Goal: Communication & Community: Answer question/provide support

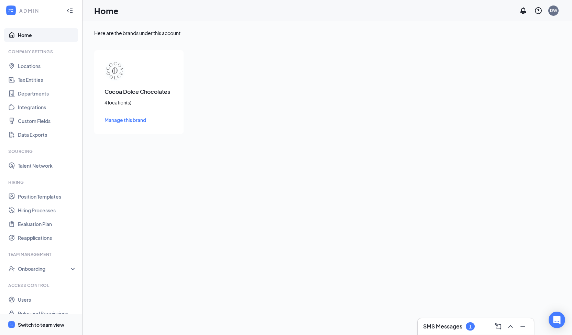
click at [40, 325] on div "Switch to team view" at bounding box center [41, 325] width 46 height 7
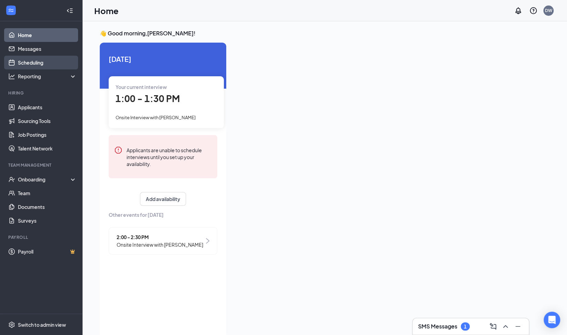
click at [47, 63] on link "Scheduling" at bounding box center [47, 63] width 59 height 14
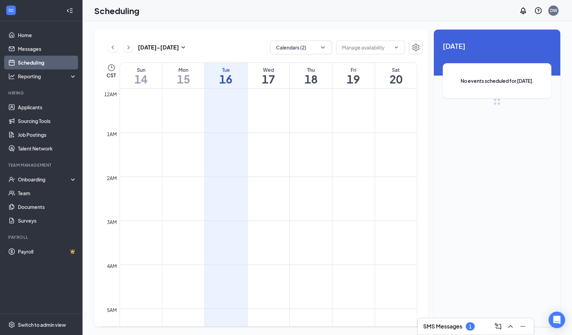
scroll to position [338, 0]
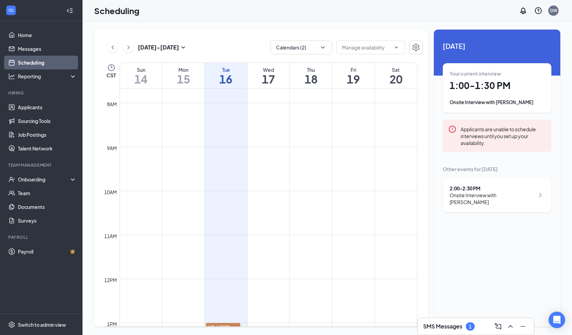
click at [445, 327] on h3 "SMS Messages" at bounding box center [442, 327] width 39 height 8
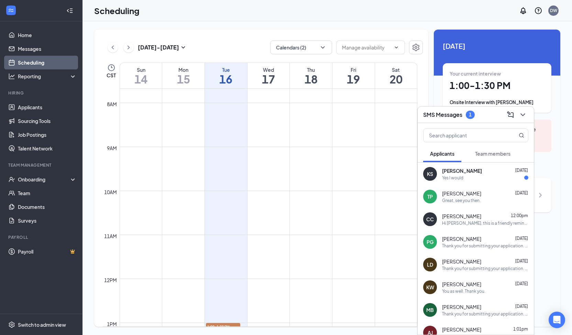
click at [456, 178] on div "Yes I would" at bounding box center [452, 178] width 21 height 6
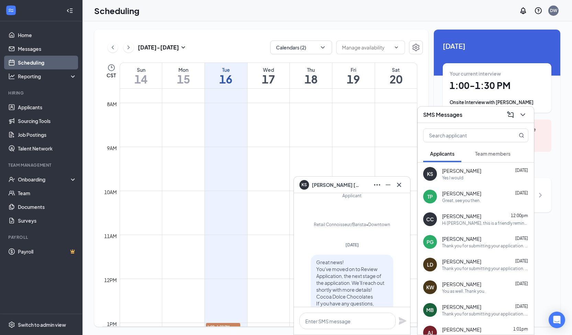
scroll to position [0, 0]
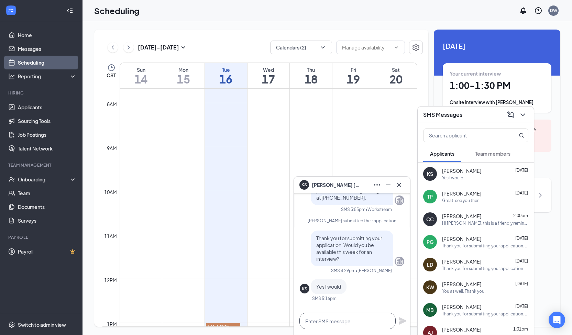
click at [339, 316] on textarea at bounding box center [348, 321] width 96 height 17
click at [399, 186] on icon "Cross" at bounding box center [399, 185] width 8 height 8
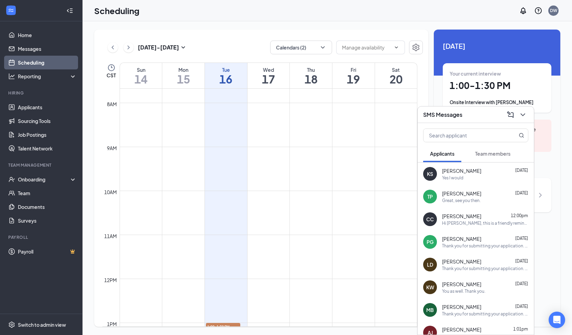
click at [455, 176] on div "Yes I would" at bounding box center [452, 178] width 21 height 6
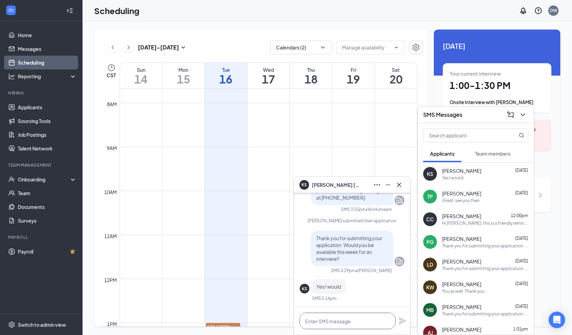
click at [356, 316] on textarea at bounding box center [348, 321] width 96 height 17
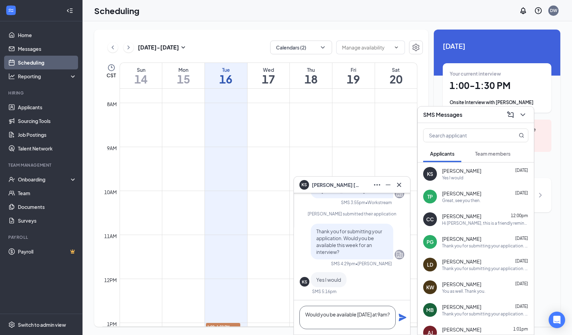
click at [378, 315] on textarea "Would you be available [DATE] at 9am?" at bounding box center [348, 317] width 96 height 23
click at [359, 320] on textarea "Would you be available [DATE] at 9am?" at bounding box center [348, 317] width 96 height 23
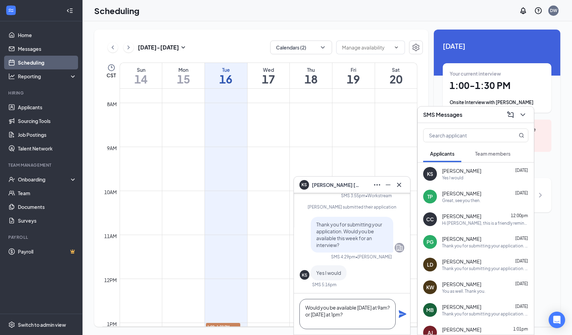
type textarea "Would you be available [DATE] at 9am? or [DATE] at 1pm?"
click at [406, 315] on icon "Plane" at bounding box center [403, 314] width 8 height 8
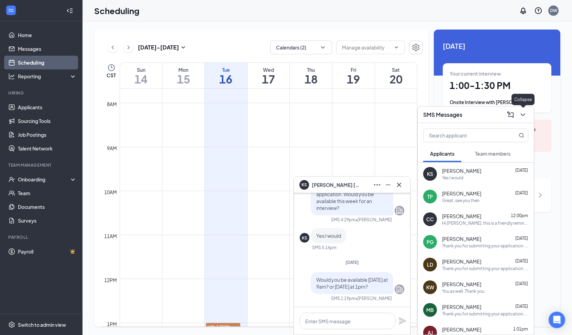
click at [523, 117] on icon "ChevronDown" at bounding box center [523, 115] width 8 height 8
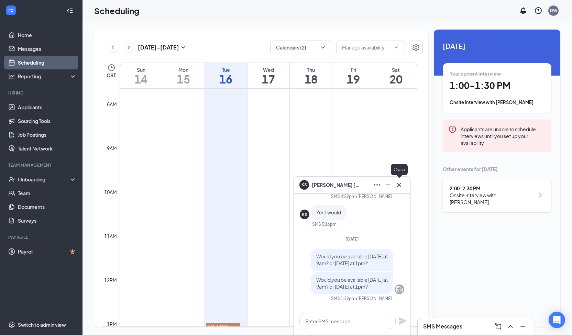
click at [401, 183] on icon "Cross" at bounding box center [399, 185] width 8 height 8
